Goal: Information Seeking & Learning: Learn about a topic

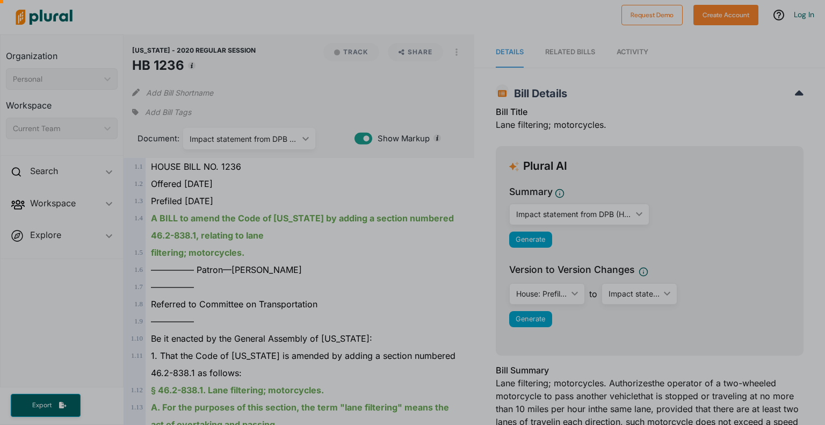
scroll to position [296, 0]
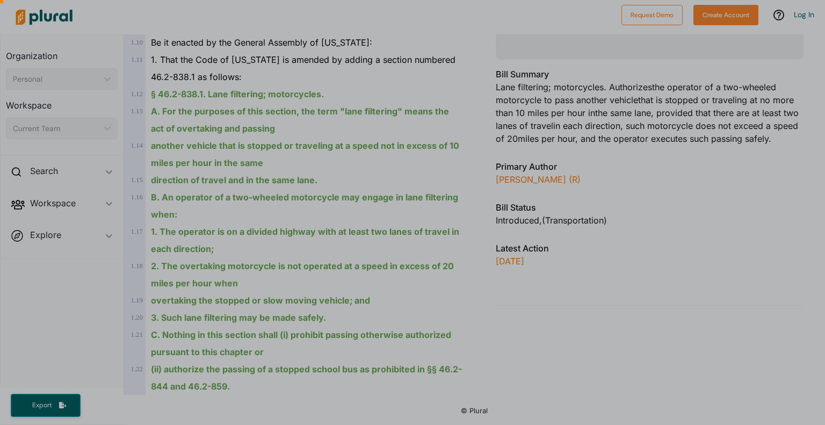
click at [436, 227] on div at bounding box center [412, 95] width 825 height 660
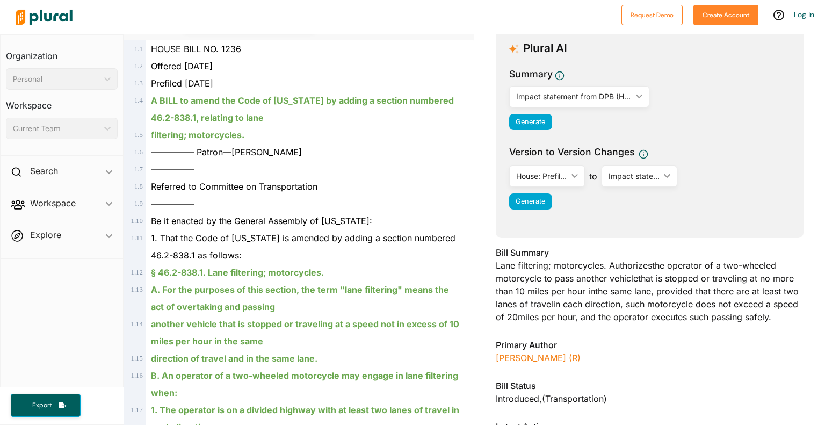
scroll to position [0, 0]
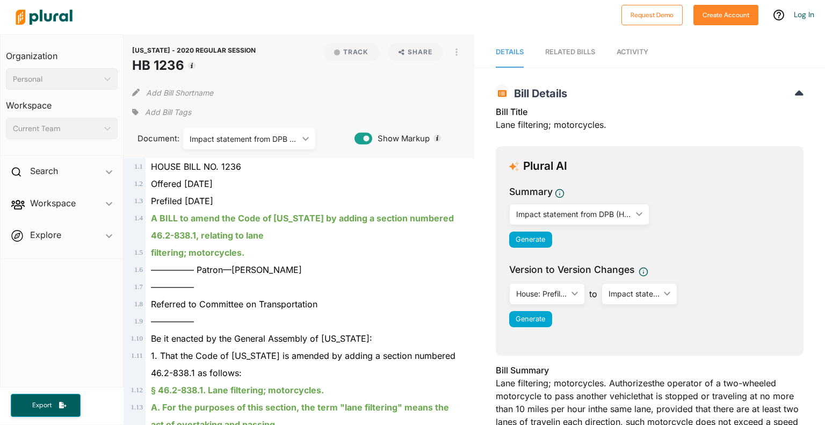
drag, startPoint x: 308, startPoint y: 252, endPoint x: 315, endPoint y: 252, distance: 6.4
drag, startPoint x: 136, startPoint y: 65, endPoint x: 181, endPoint y: 73, distance: 45.7
click at [181, 73] on h1 "HB 1236" at bounding box center [194, 65] width 124 height 19
